Goal: Task Accomplishment & Management: Use online tool/utility

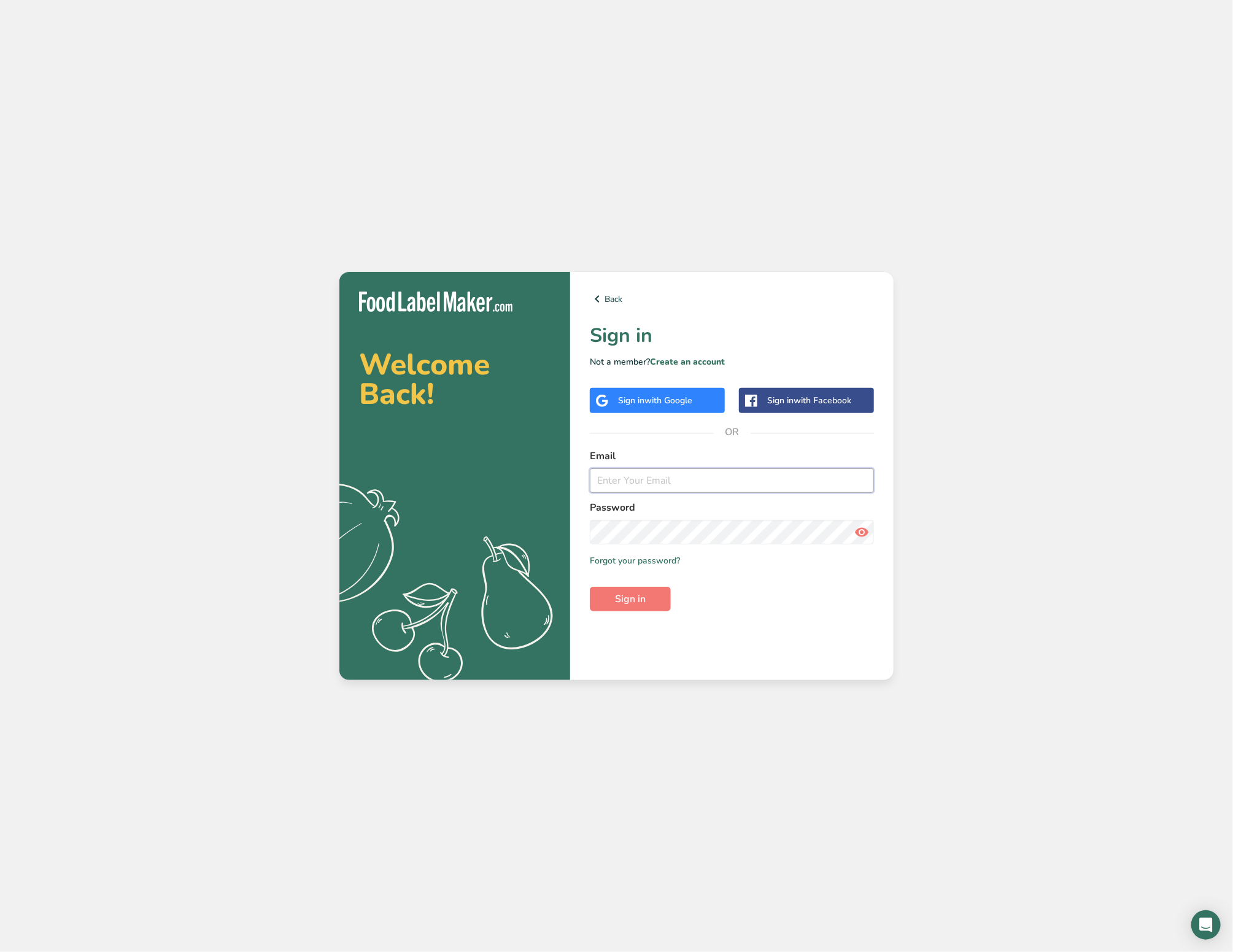
type input "[EMAIL_ADDRESS][DOMAIN_NAME]"
click at [631, 597] on button "Sign in" at bounding box center [630, 598] width 81 height 25
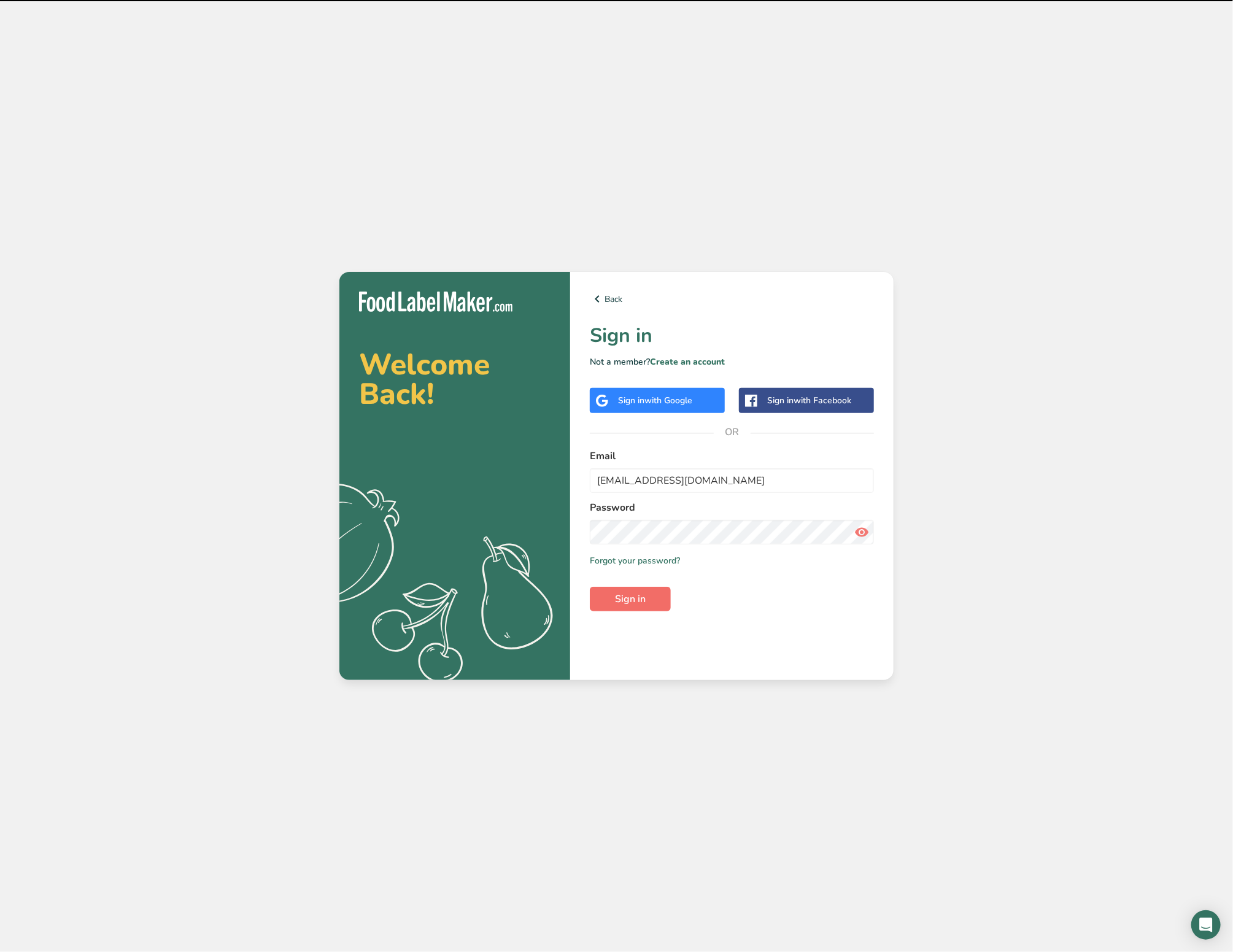
click at [639, 595] on span "Sign in" at bounding box center [630, 598] width 31 height 14
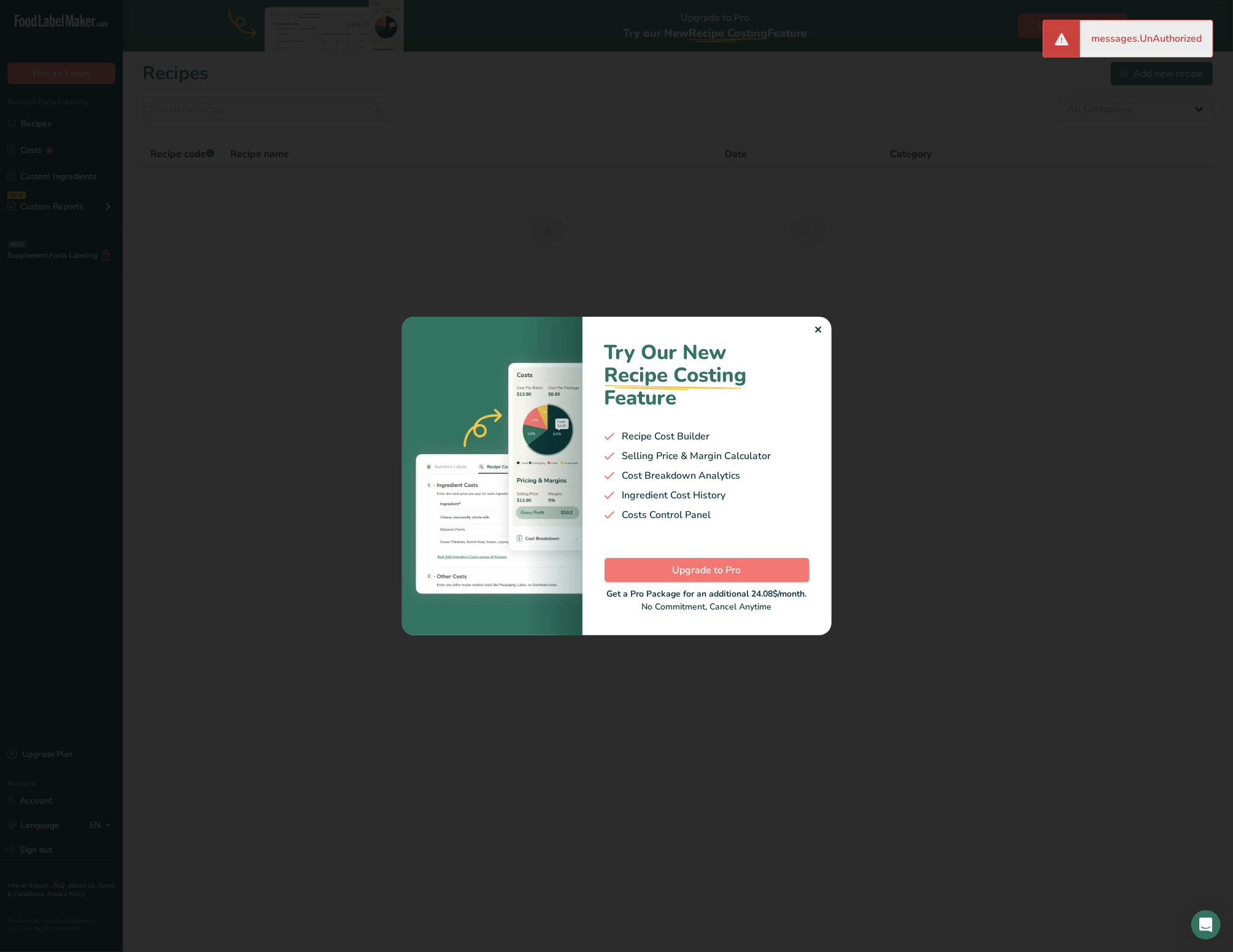
click at [822, 330] on div "Try Our New Recipe Costing .a-29{fill:none;stroke-linecap:round;stroke-width:3p…" at bounding box center [707, 475] width 249 height 318
click at [816, 323] on div "✕" at bounding box center [818, 330] width 8 height 14
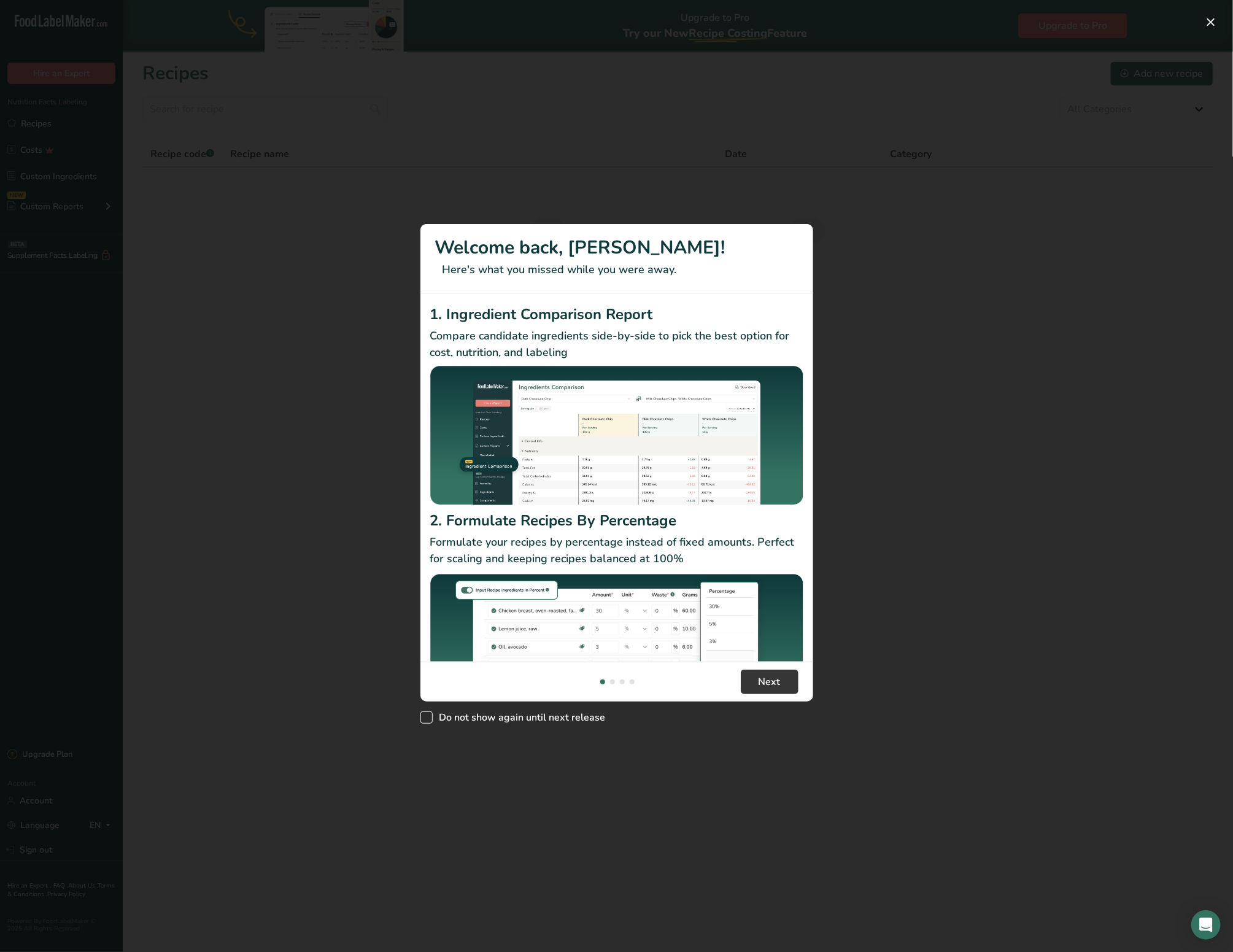
click at [549, 721] on span "Do not show again until next release" at bounding box center [519, 717] width 173 height 13
click at [429, 721] on input "Do not show again until next release" at bounding box center [424, 717] width 8 height 8
checkbox input "true"
click at [762, 683] on span "Next" at bounding box center [769, 681] width 22 height 14
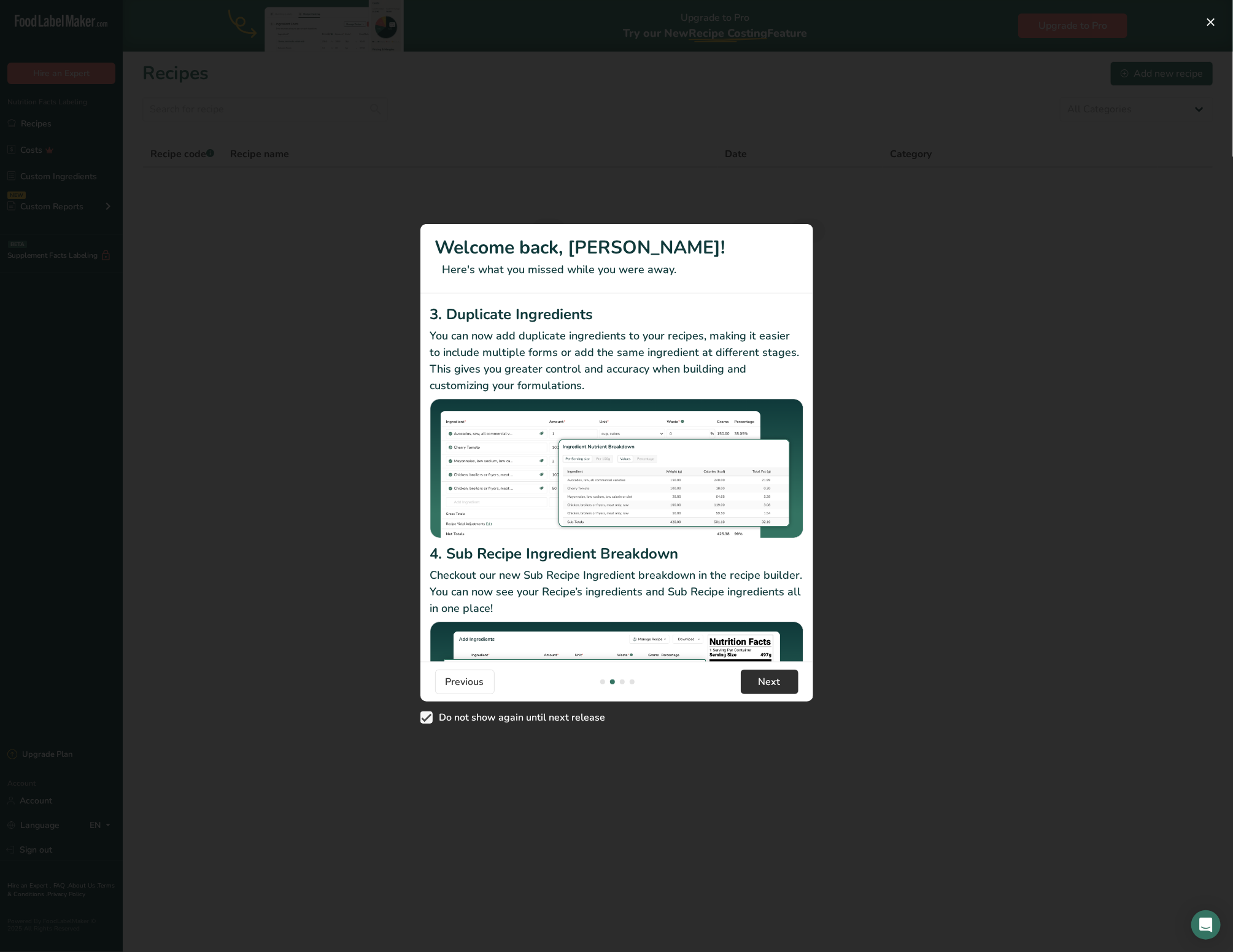
click at [762, 683] on span "Next" at bounding box center [769, 681] width 22 height 14
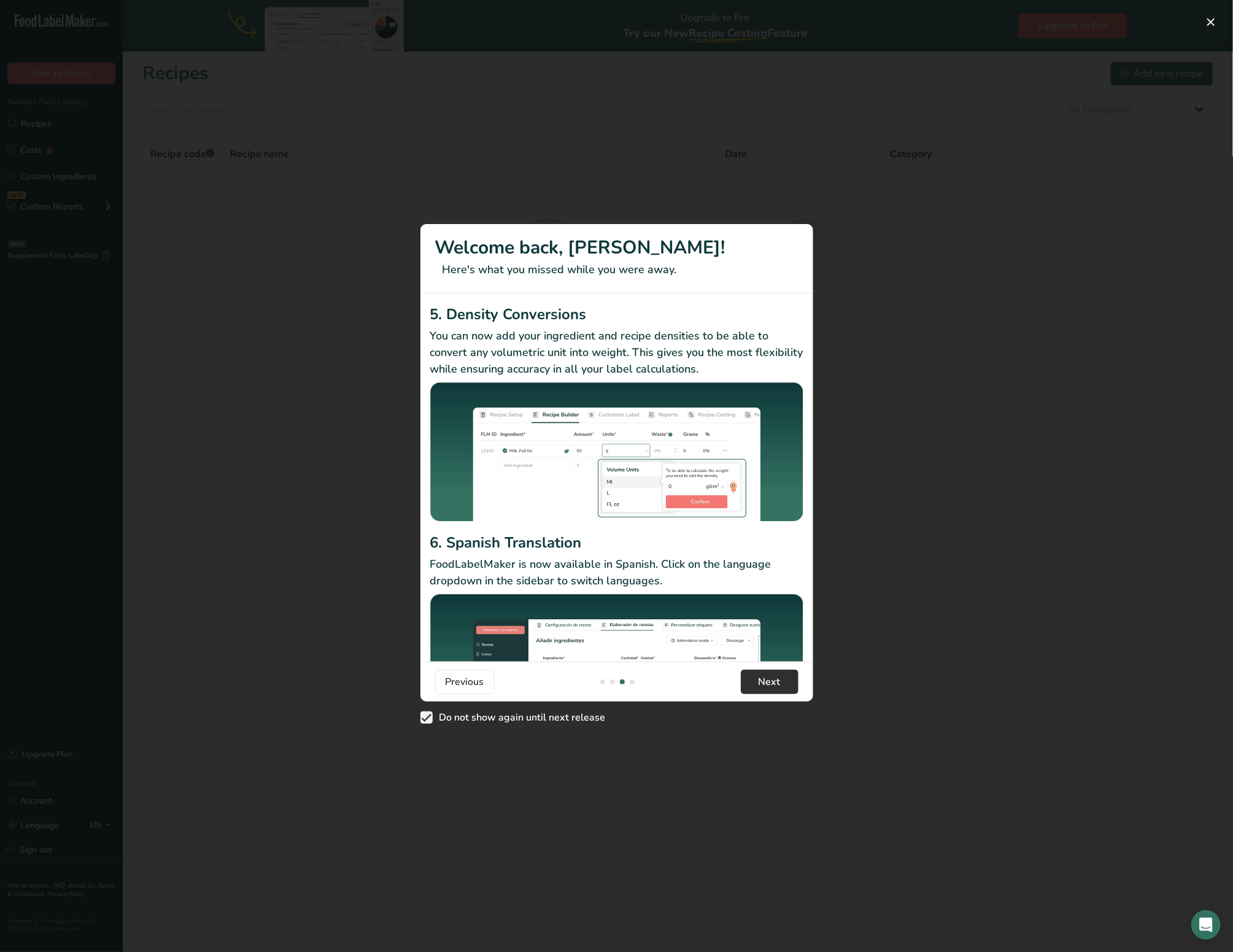
click at [762, 683] on span "Next" at bounding box center [769, 681] width 22 height 14
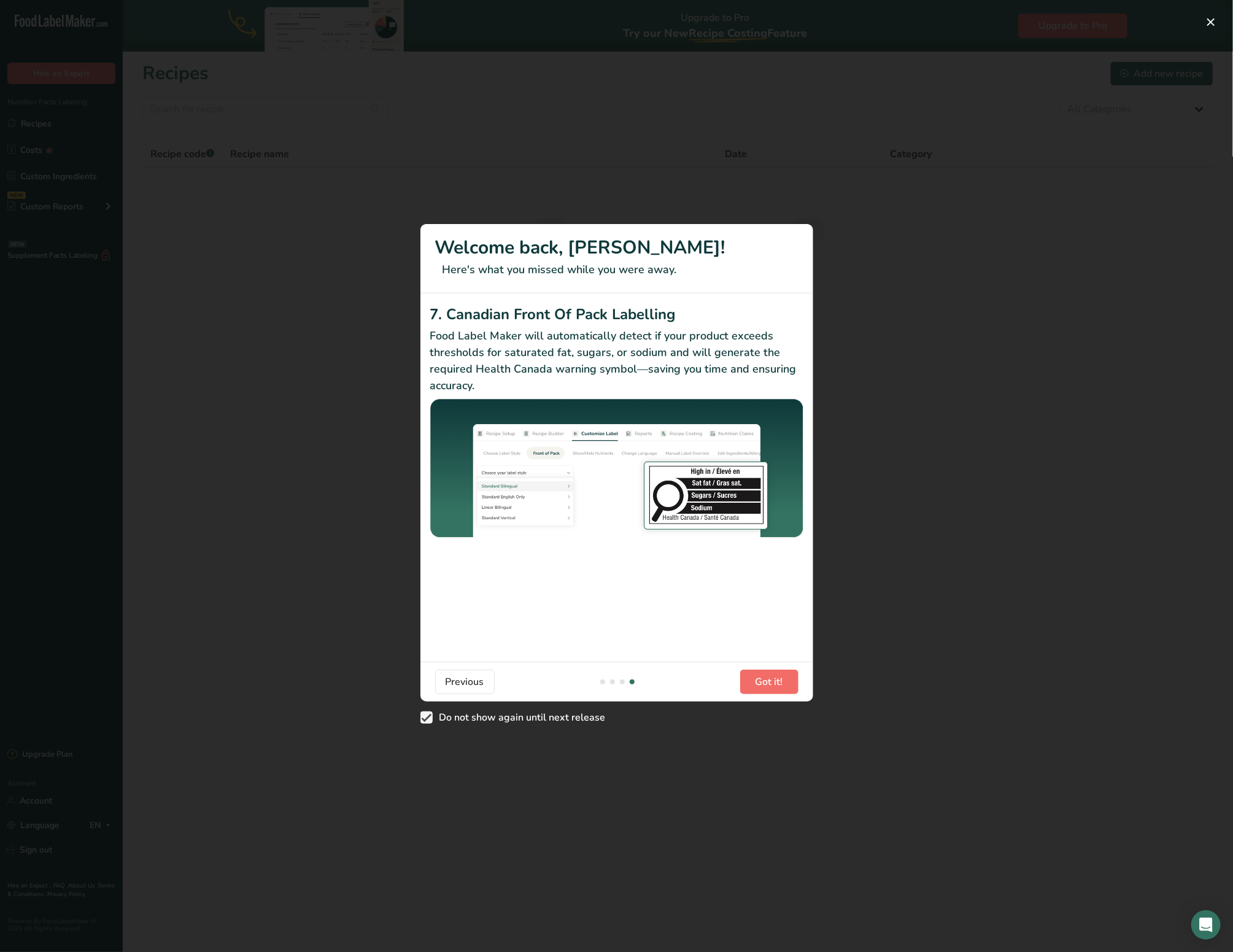
click at [762, 683] on span "Got it!" at bounding box center [770, 681] width 28 height 14
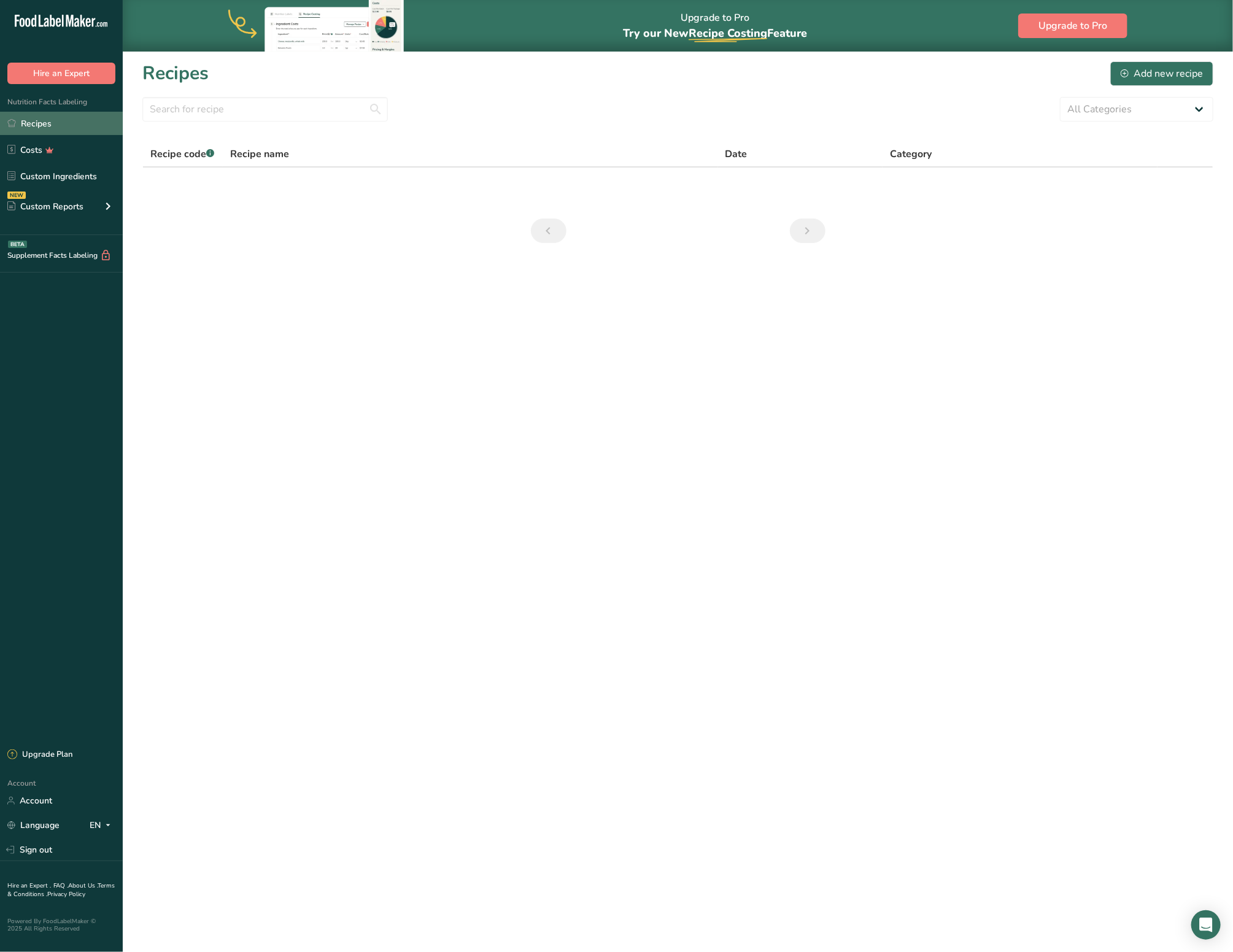
click at [52, 117] on link "Recipes" at bounding box center [61, 123] width 123 height 23
click at [47, 122] on link "Recipes" at bounding box center [61, 123] width 123 height 23
click at [36, 154] on link "Costs" at bounding box center [61, 149] width 123 height 23
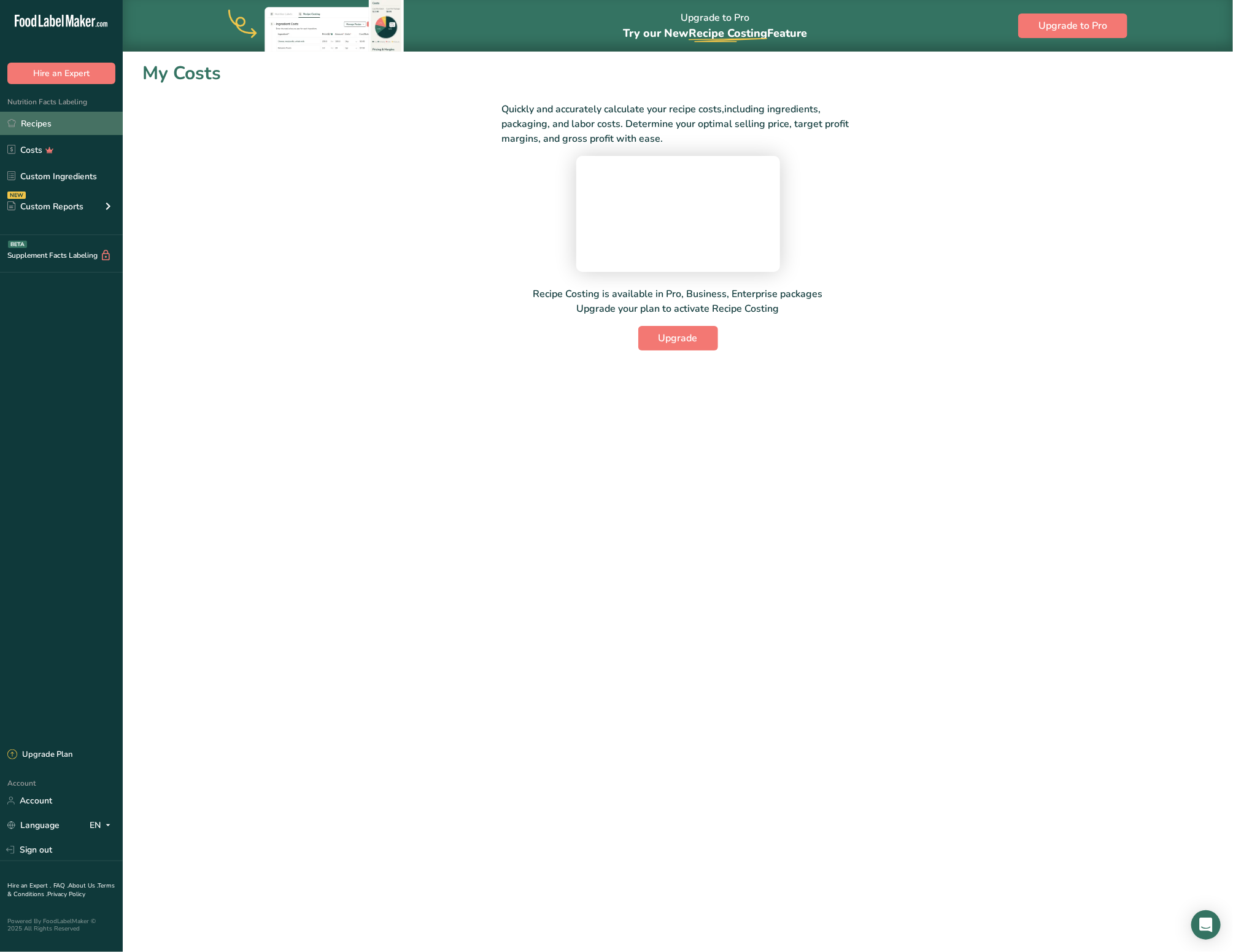
click at [37, 124] on link "Recipes" at bounding box center [61, 123] width 123 height 23
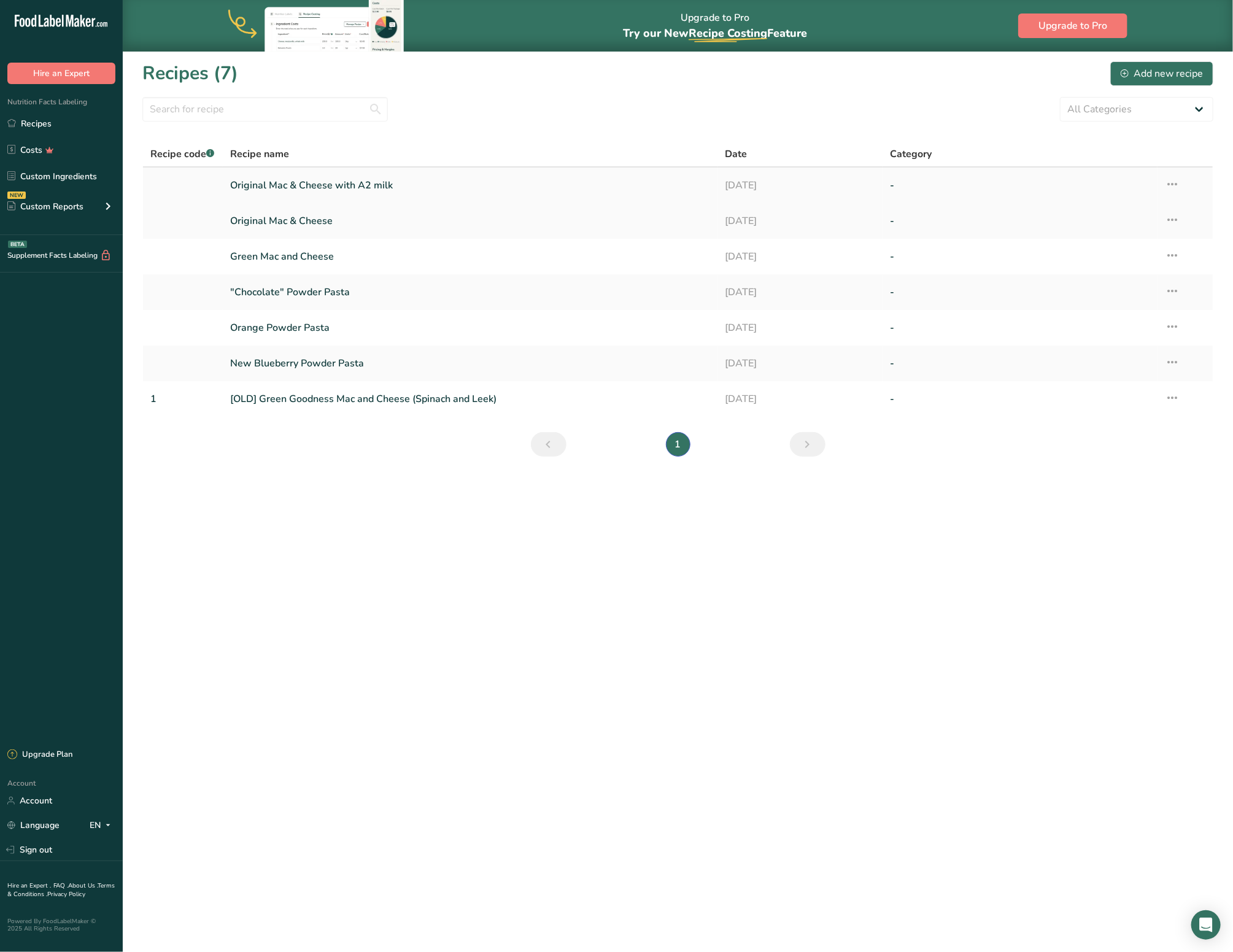
click at [342, 181] on link "Original Mac & Cheese with A2 milk" at bounding box center [470, 185] width 480 height 26
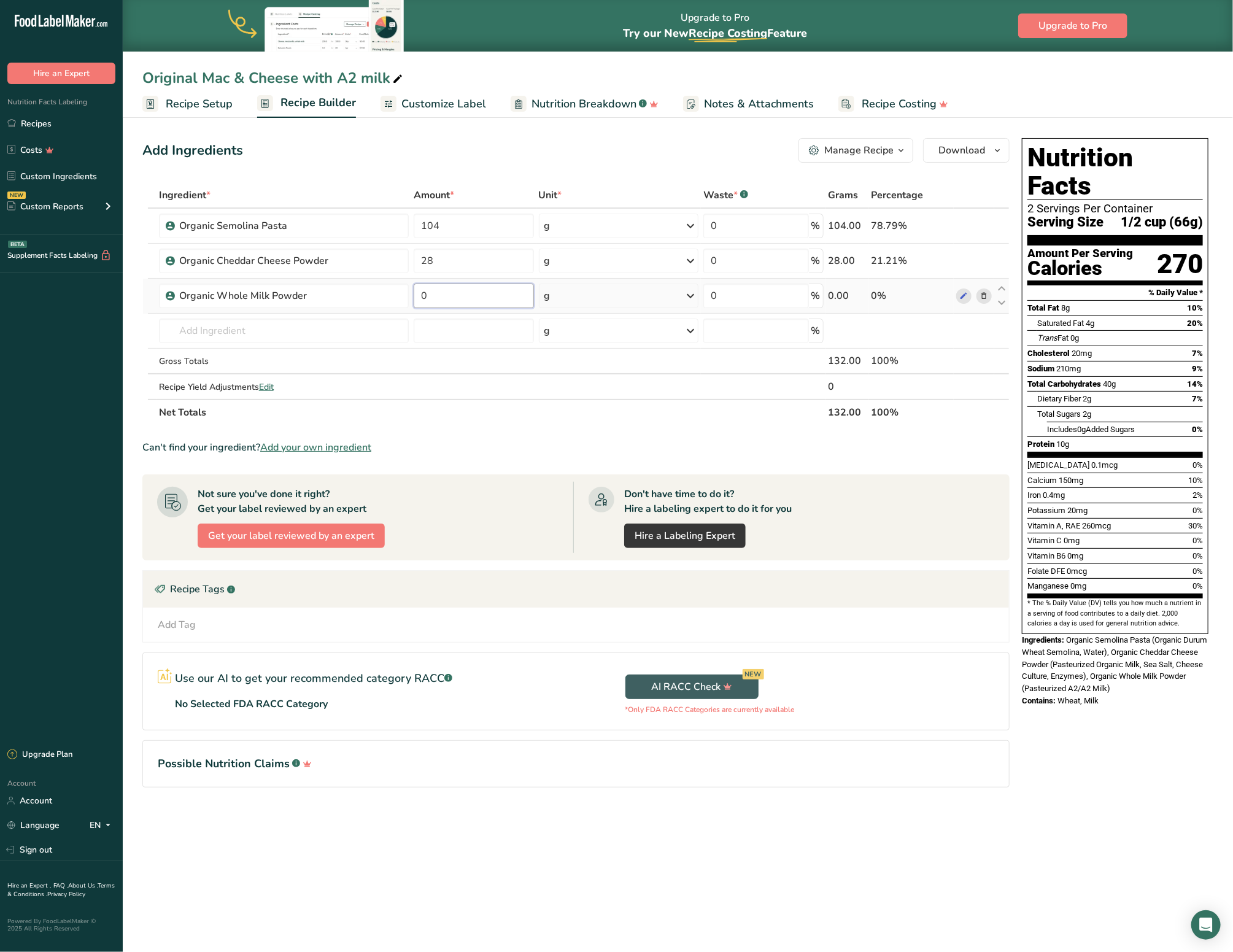
click at [431, 286] on input "0" at bounding box center [473, 296] width 120 height 25
type input "5"
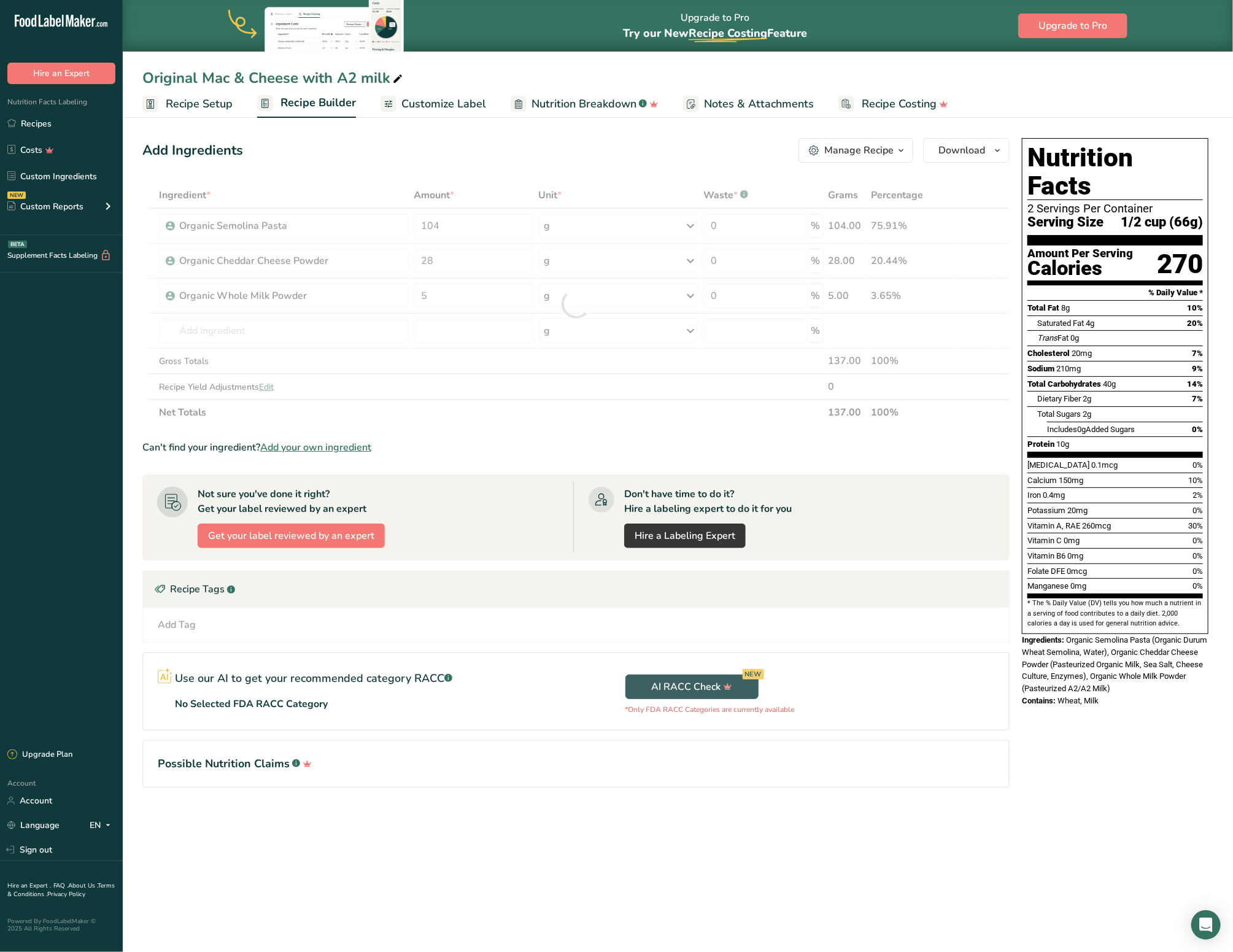
click at [544, 440] on div "Can't find your ingredient? Add your own ingredient" at bounding box center [576, 447] width 867 height 14
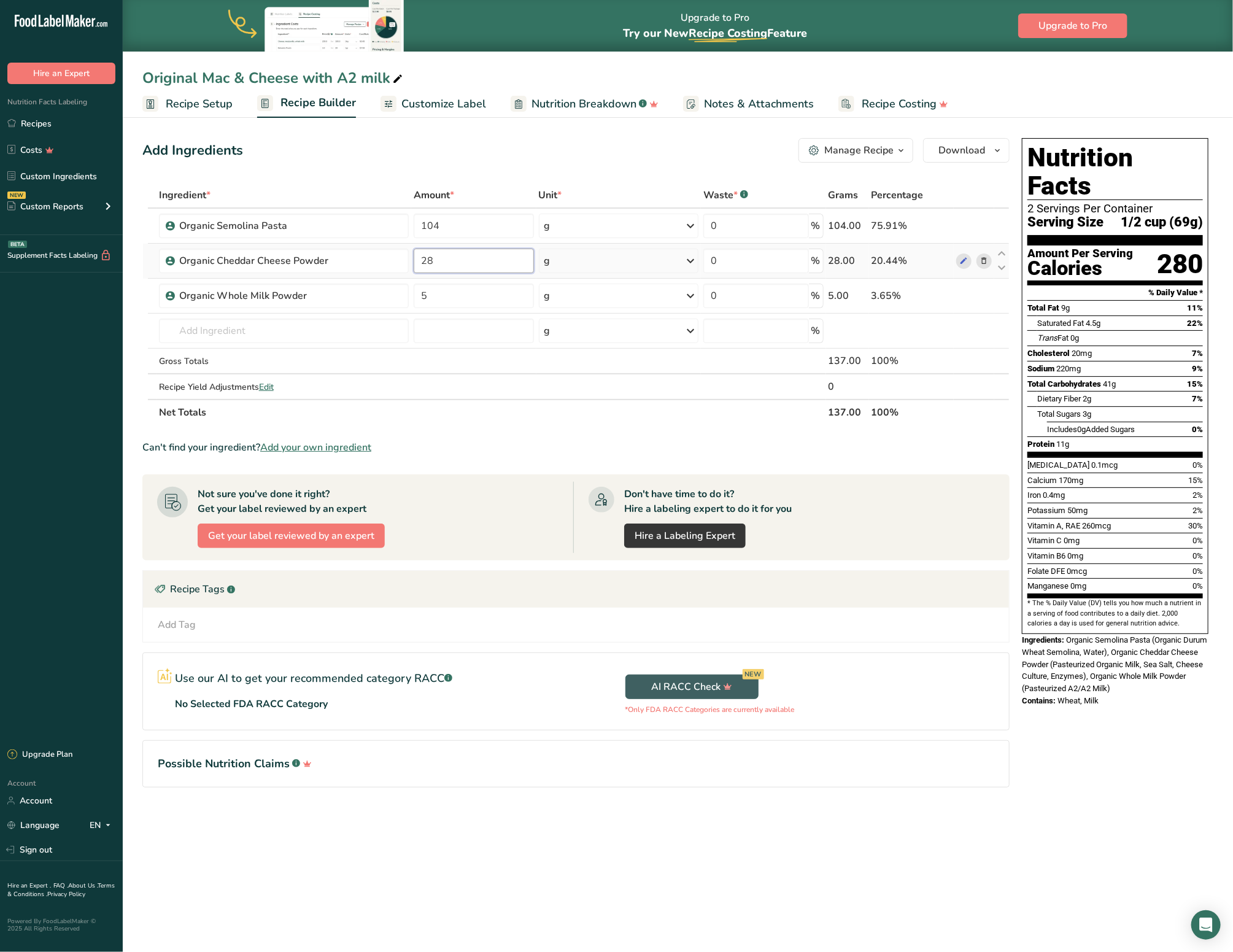
click at [429, 260] on input "28" at bounding box center [473, 260] width 120 height 25
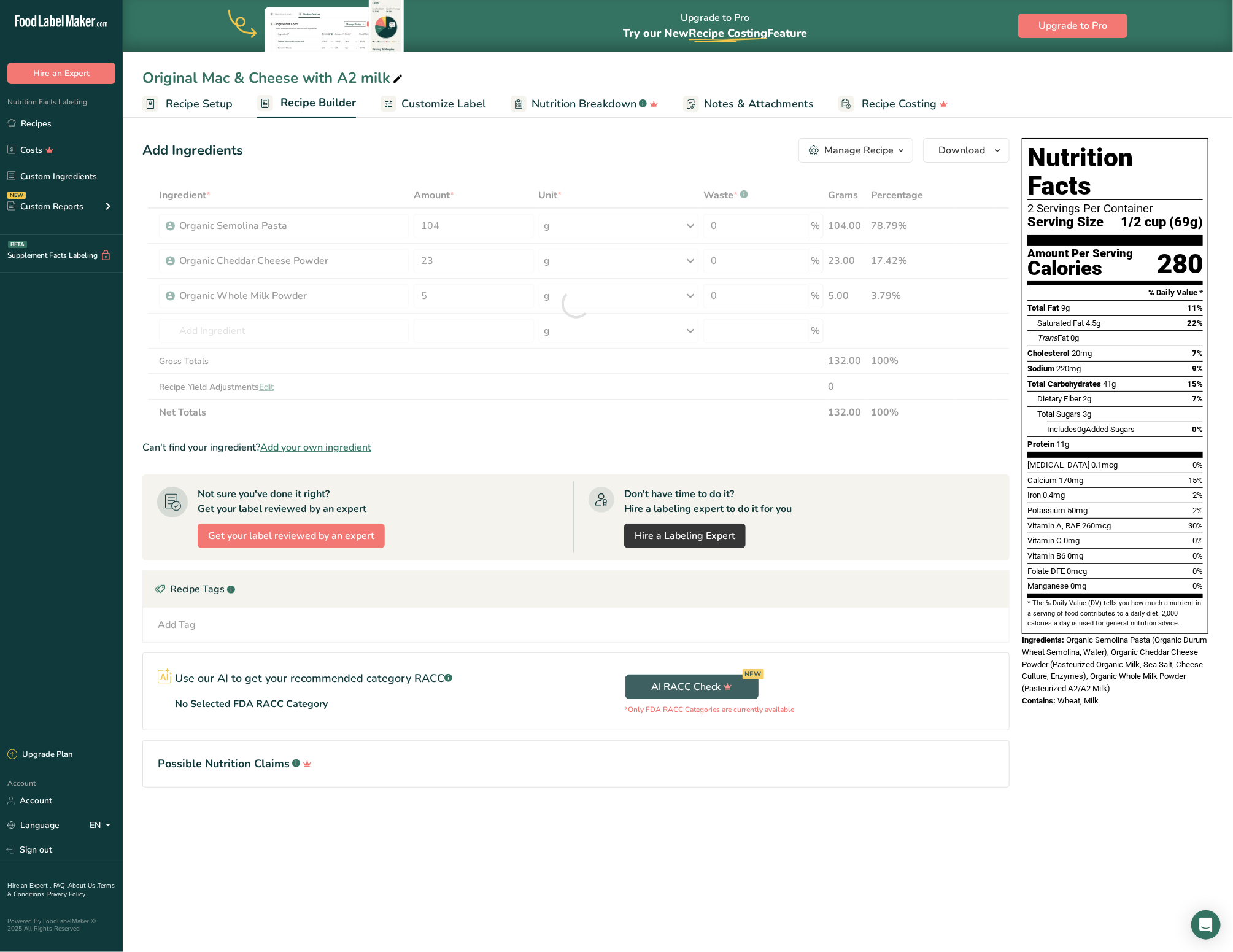
click at [473, 426] on section "Ingredient * Amount * Unit * Waste * .a-a{fill:#347362;}.b-a{fill:#fff;} Grams …" at bounding box center [576, 495] width 867 height 625
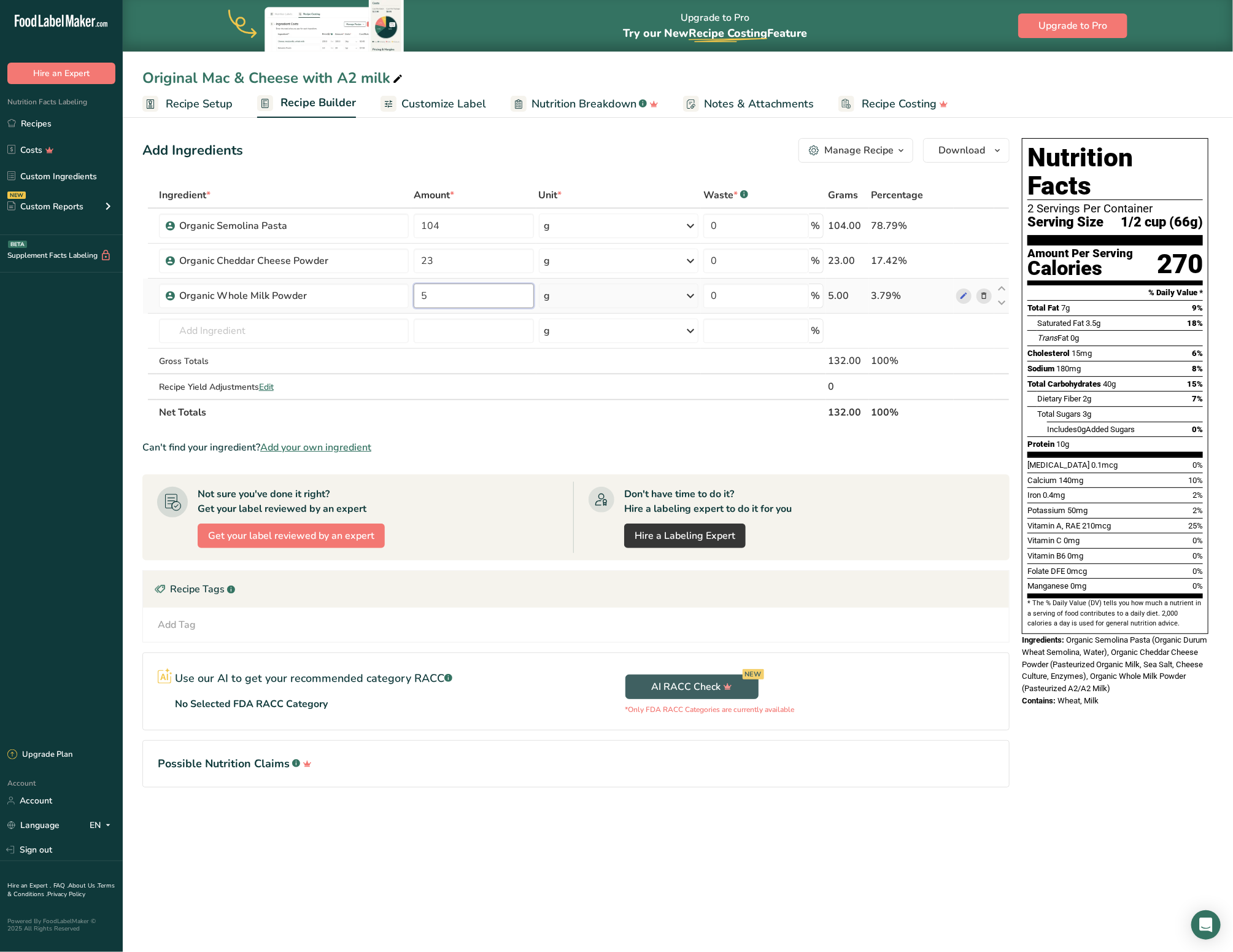
click at [439, 302] on input "5" at bounding box center [473, 296] width 120 height 25
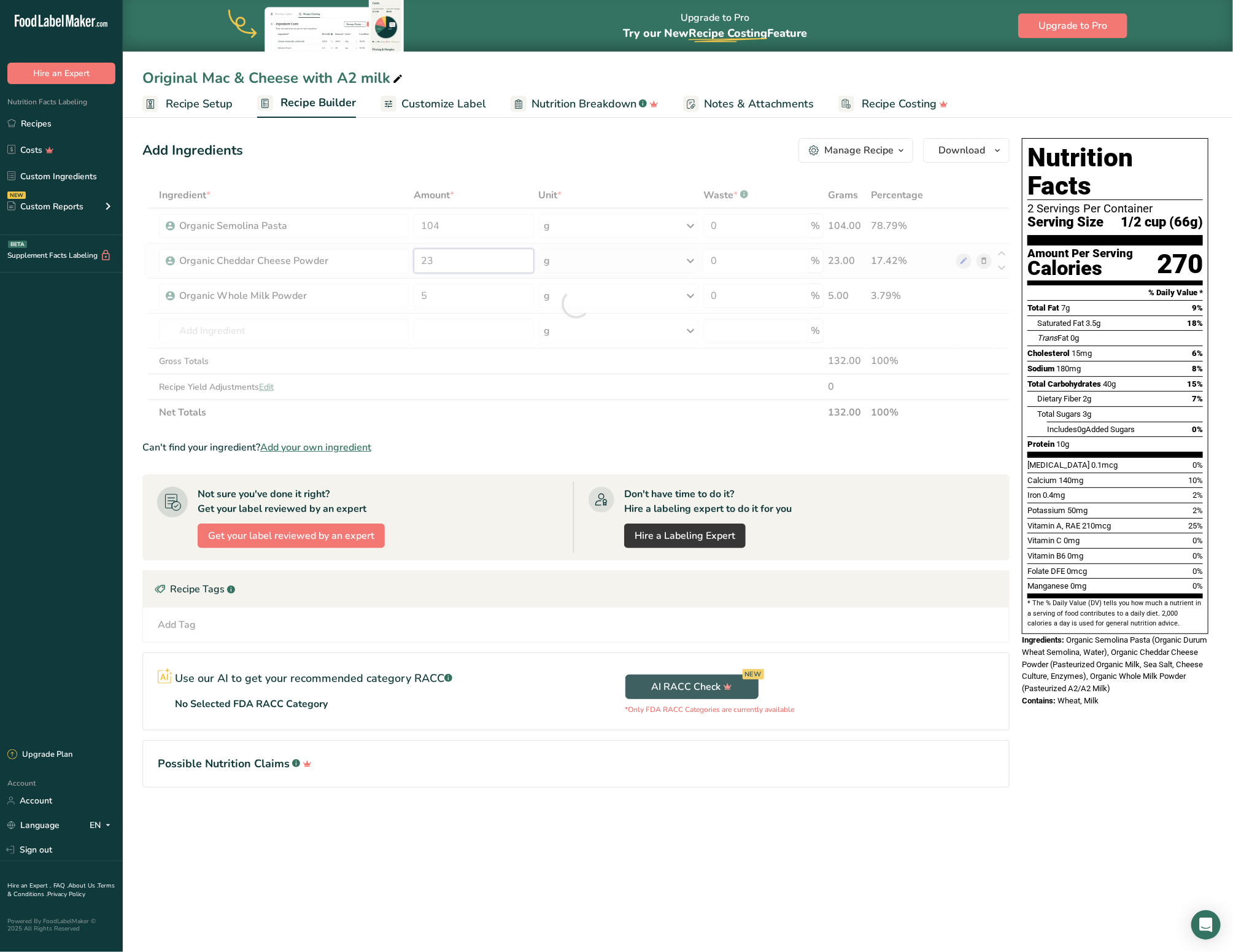
scroll to position [1, 0]
click at [438, 262] on div "Ingredient * Amount * Unit * Waste * .a-a{fill:#347362;}.b-a{fill:#fff;} Grams …" at bounding box center [576, 304] width 867 height 243
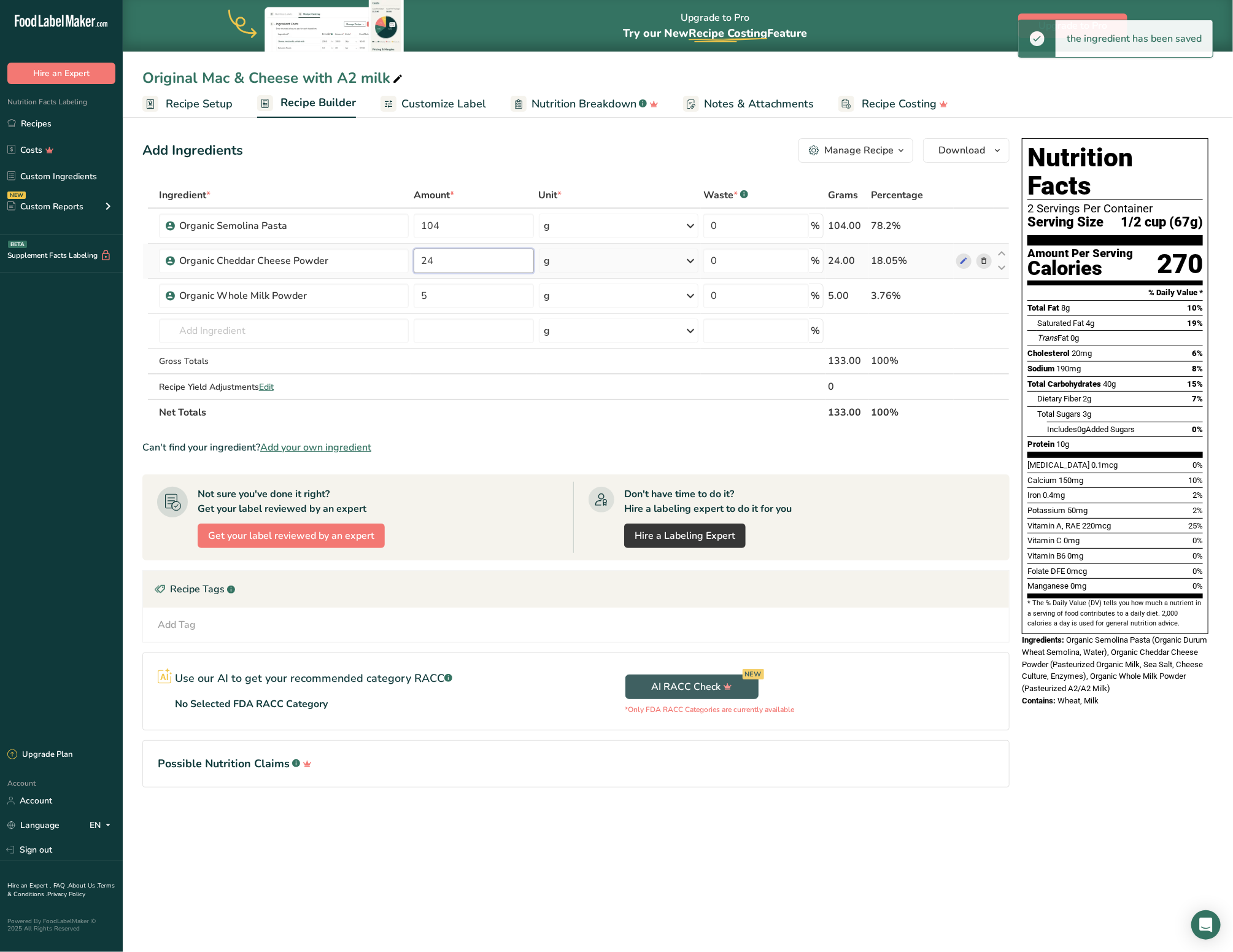
scroll to position [-1, -3]
click at [426, 262] on input "24" at bounding box center [473, 260] width 120 height 25
click at [448, 264] on input "24" at bounding box center [473, 260] width 120 height 25
click at [442, 266] on input "25" at bounding box center [473, 260] width 120 height 25
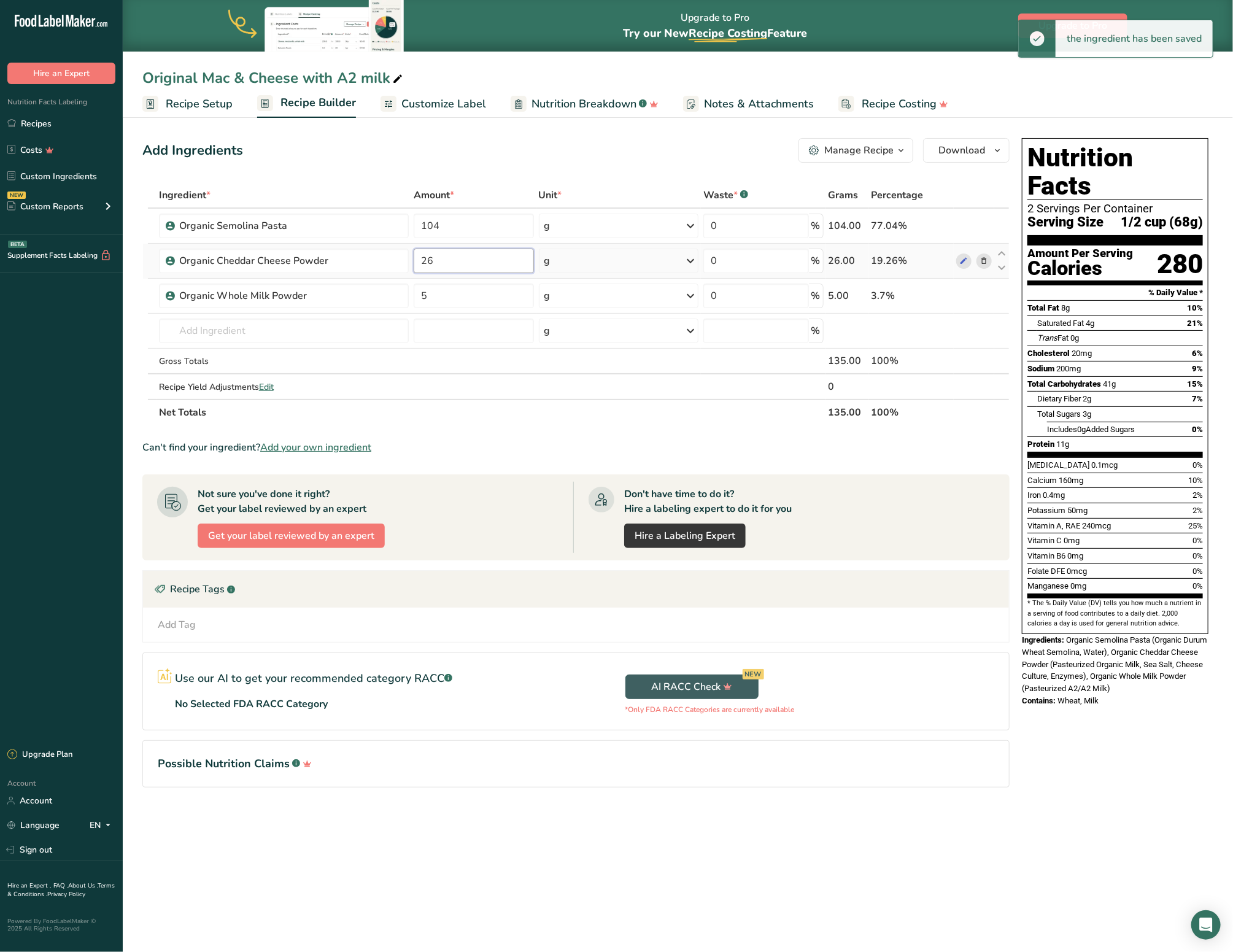
click at [457, 266] on input "26" at bounding box center [473, 260] width 120 height 25
click at [434, 250] on input "27" at bounding box center [473, 260] width 120 height 25
type input "23"
click at [506, 413] on th "Net Totals" at bounding box center [492, 412] width 670 height 26
